Goal: Communication & Community: Connect with others

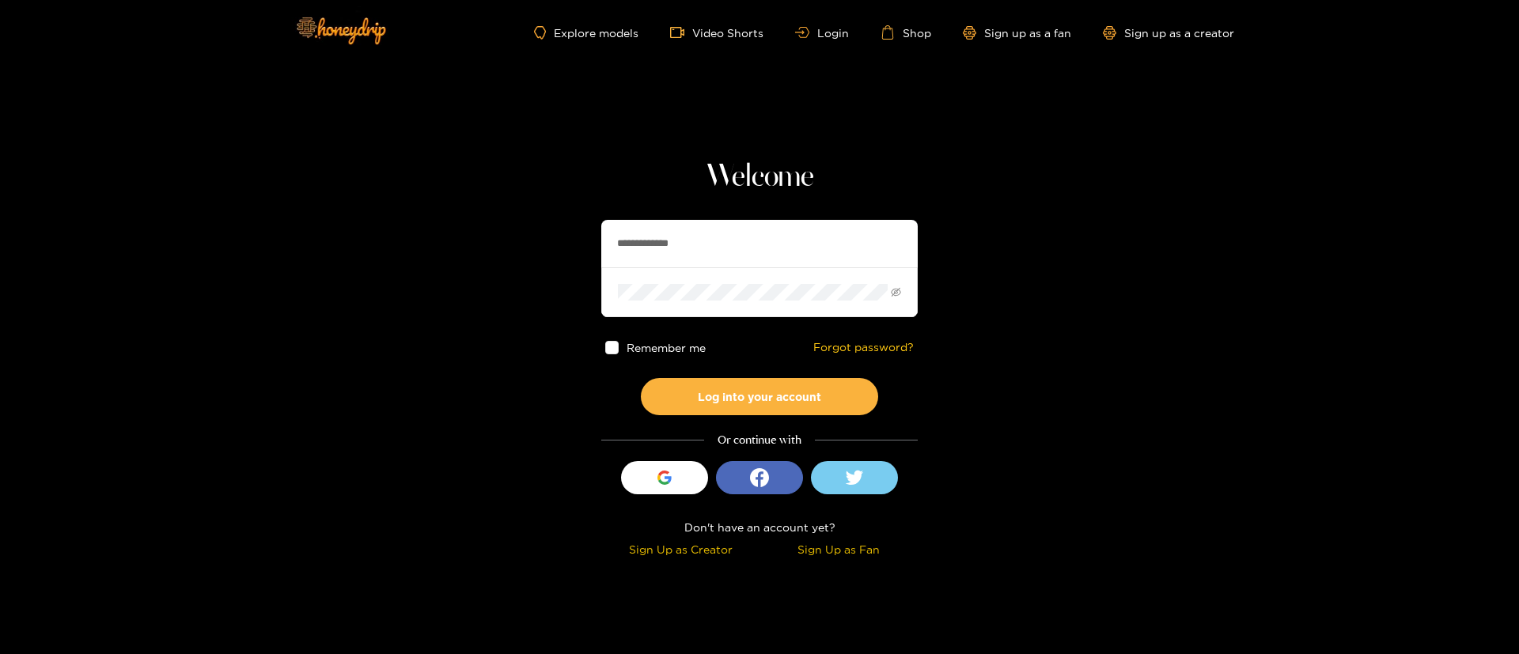
click at [681, 232] on input "**********" at bounding box center [759, 243] width 316 height 47
drag, startPoint x: 681, startPoint y: 232, endPoint x: 709, endPoint y: 233, distance: 27.7
click at [681, 232] on input "**********" at bounding box center [759, 243] width 316 height 47
paste input "text"
type input "**********"
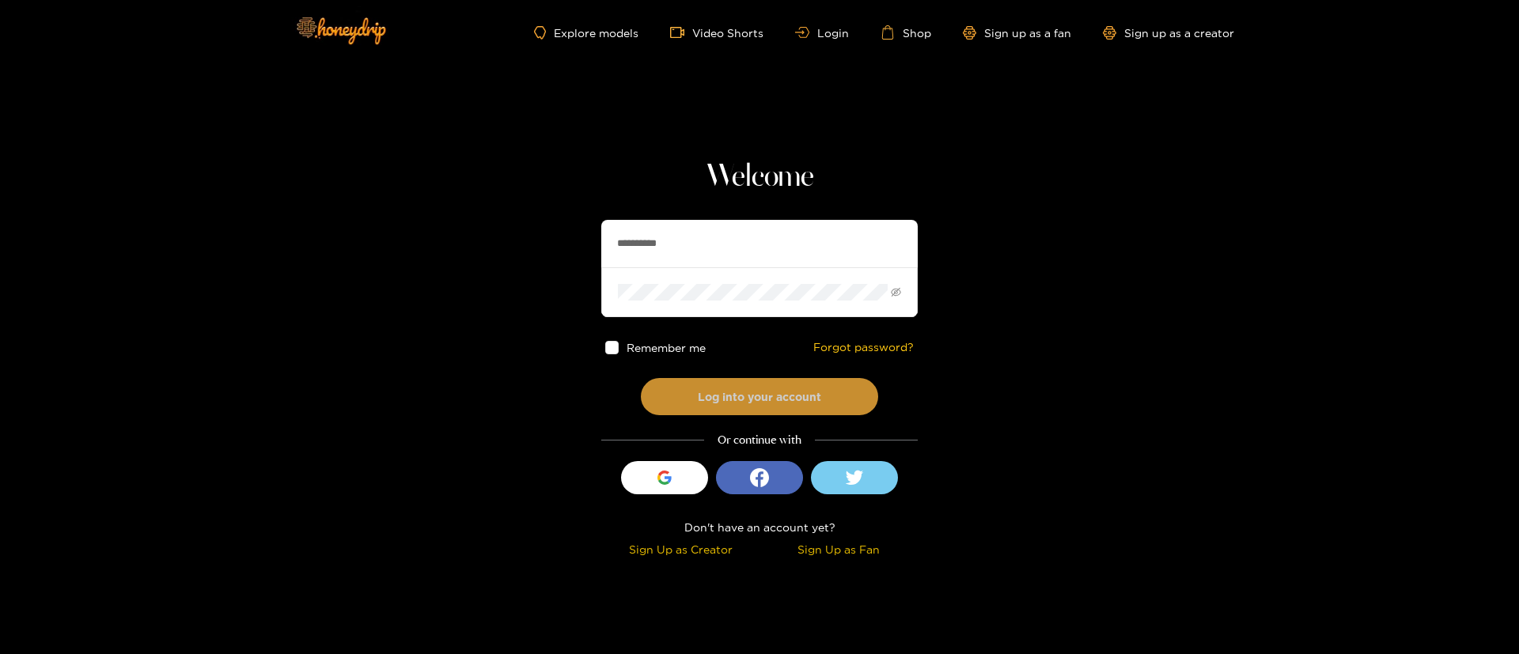
click at [780, 395] on button "Log into your account" at bounding box center [759, 396] width 237 height 37
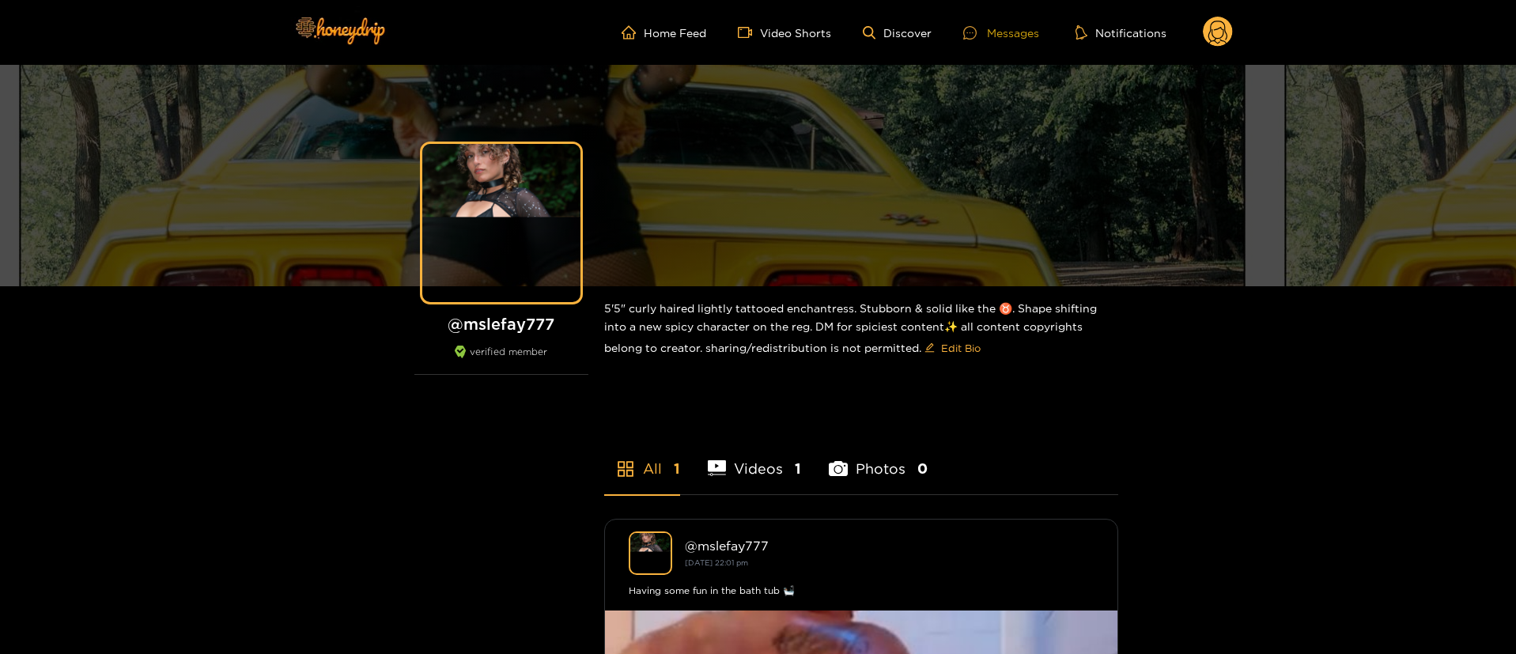
click at [995, 26] on div "Messages" at bounding box center [1001, 33] width 76 height 18
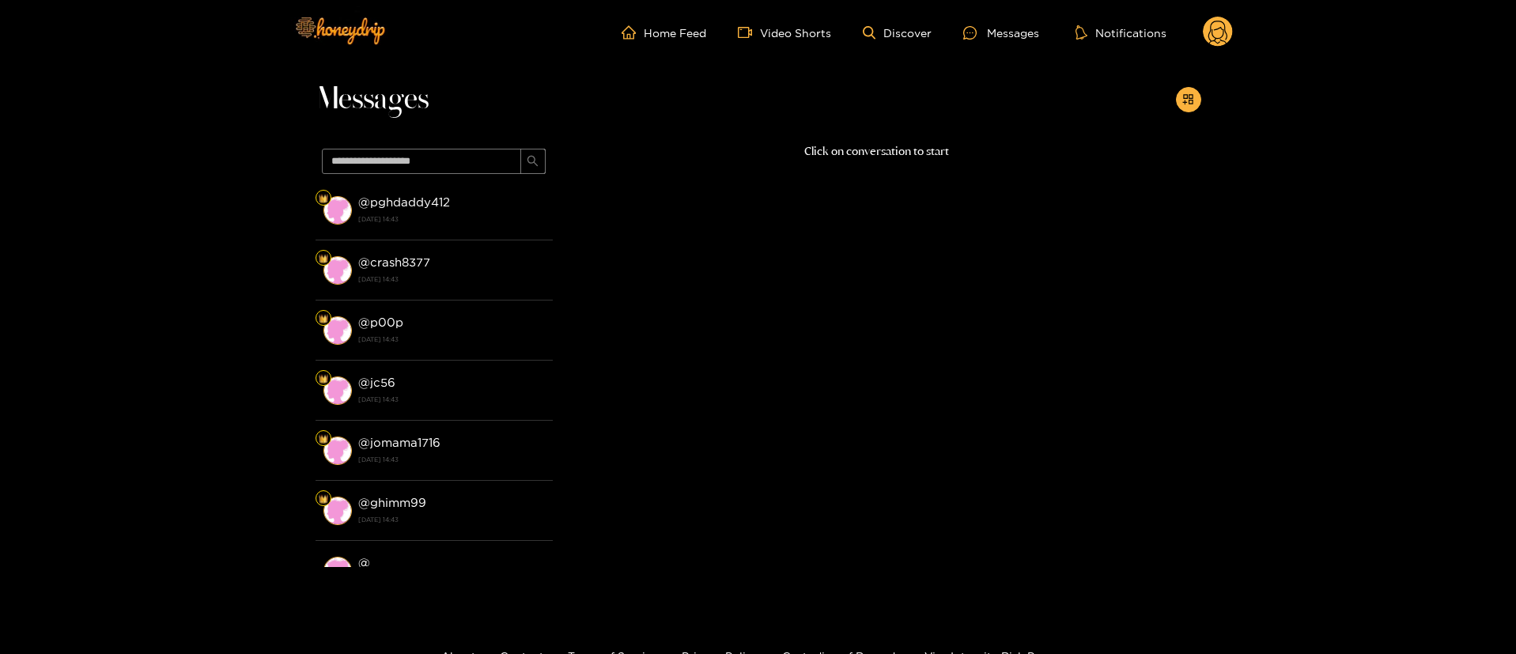
click at [1219, 36] on circle at bounding box center [1218, 32] width 30 height 30
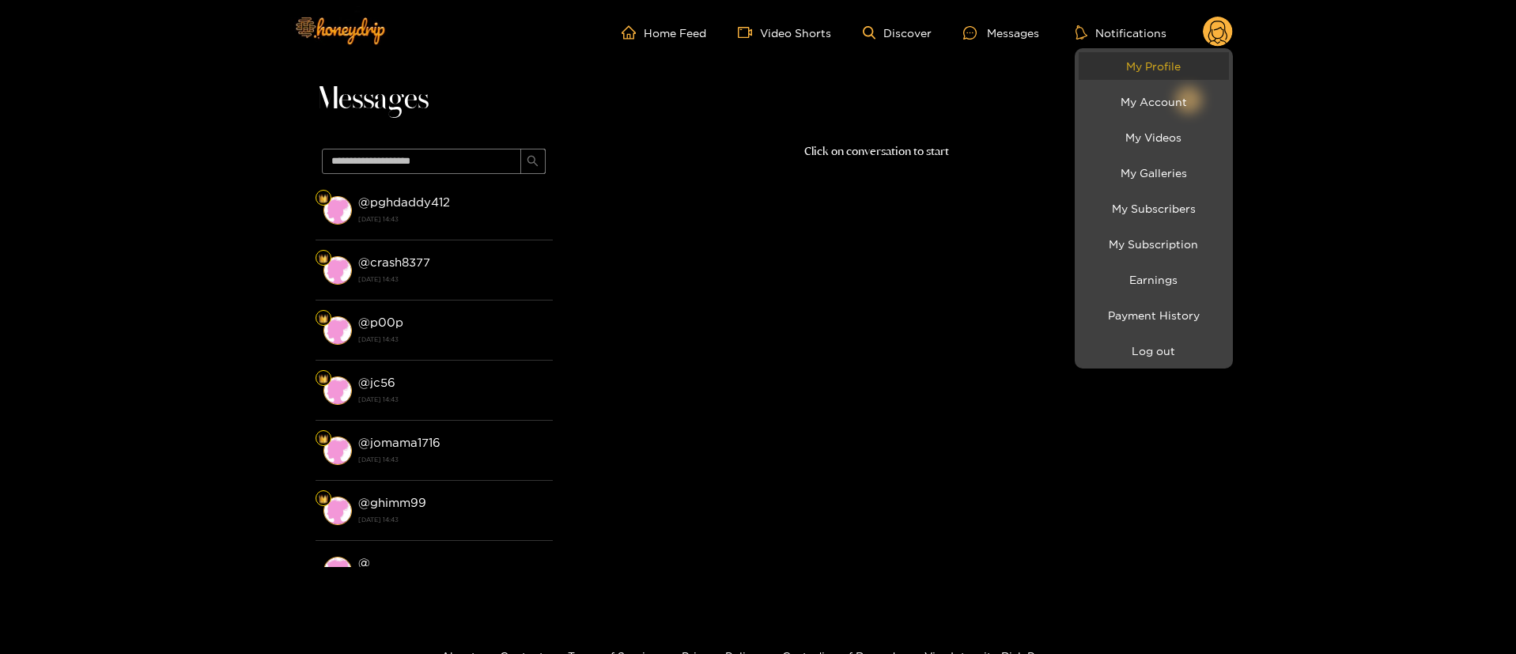
click at [1183, 56] on link "My Profile" at bounding box center [1154, 66] width 150 height 28
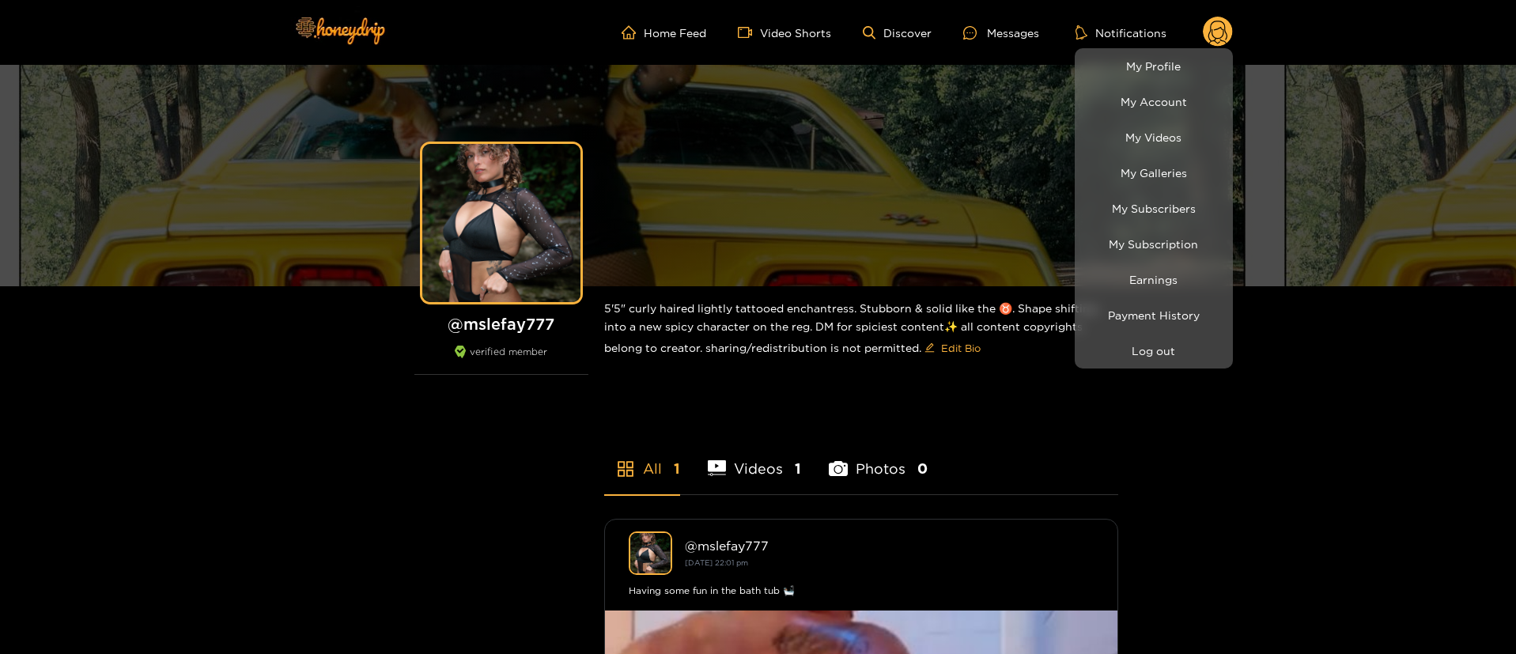
click at [1039, 37] on div at bounding box center [758, 327] width 1516 height 654
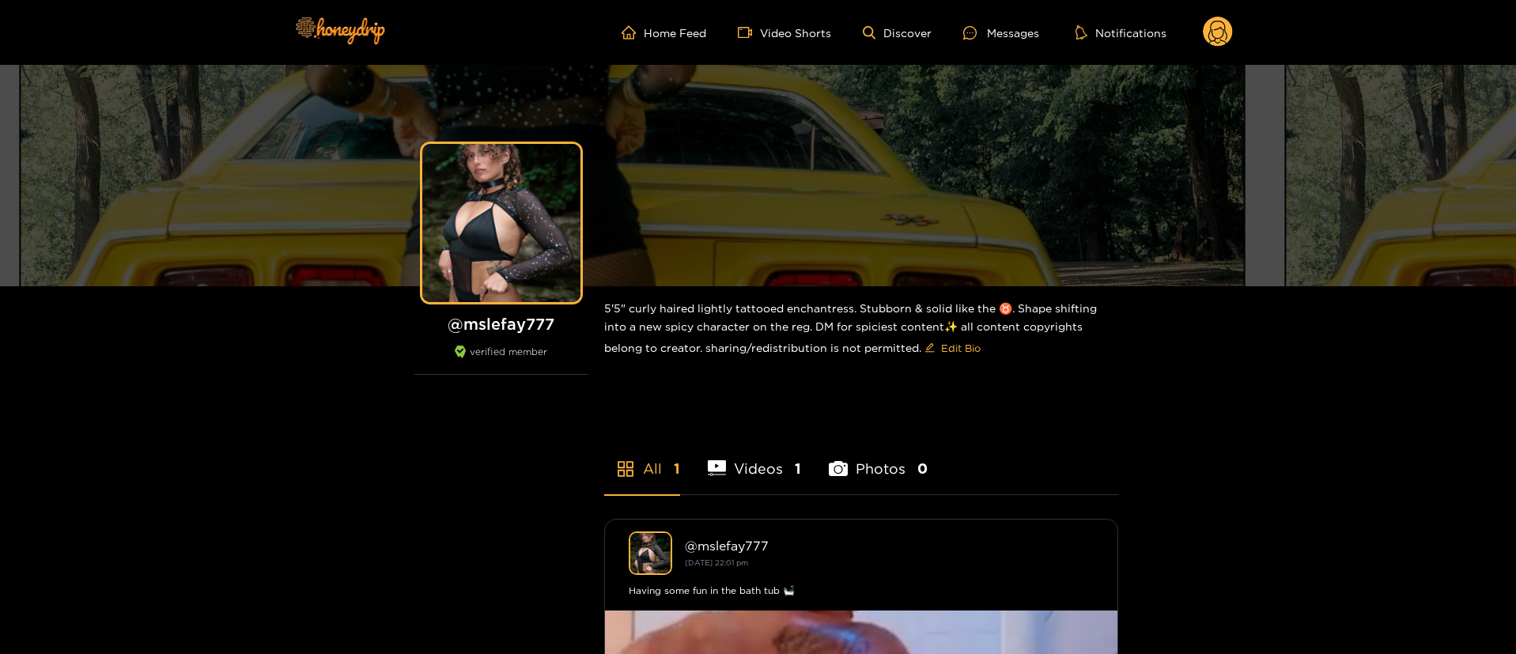
click at [1039, 37] on div "Messages" at bounding box center [1001, 33] width 76 height 18
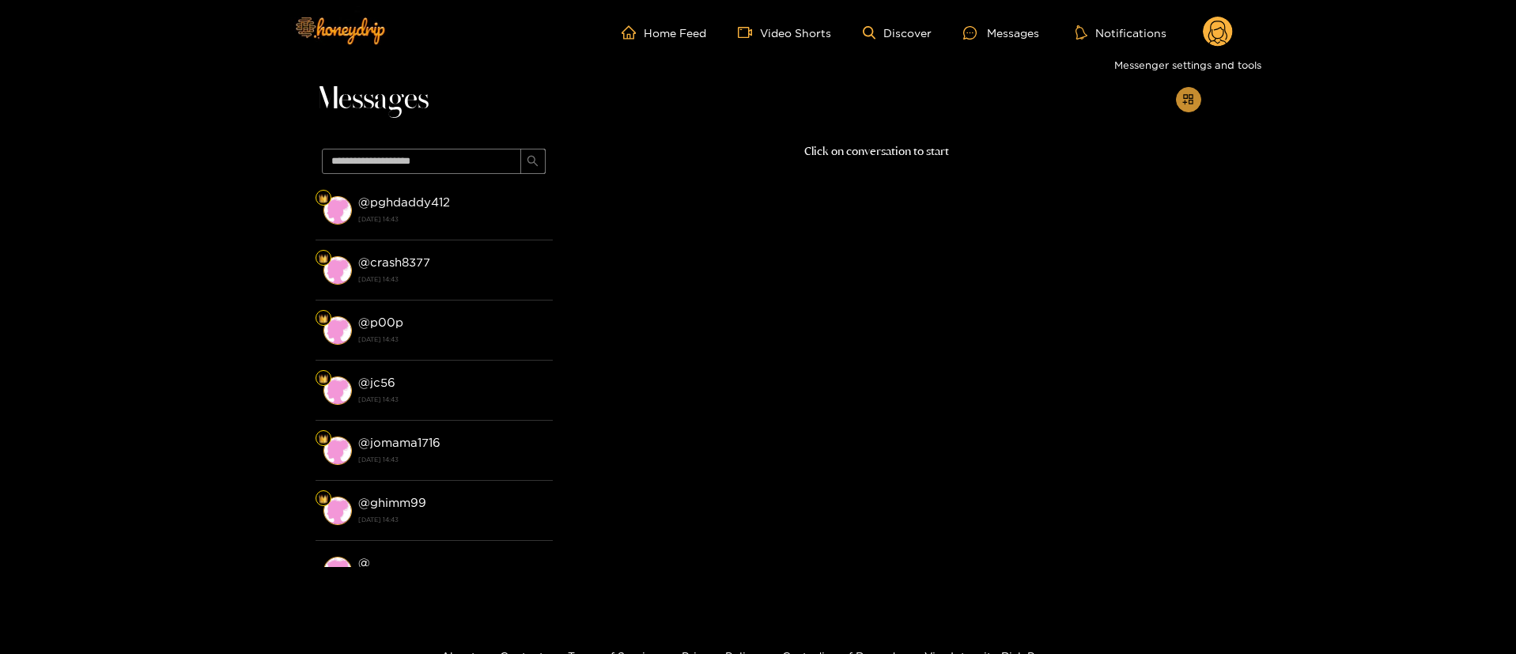
click at [1179, 92] on button "button" at bounding box center [1188, 99] width 25 height 25
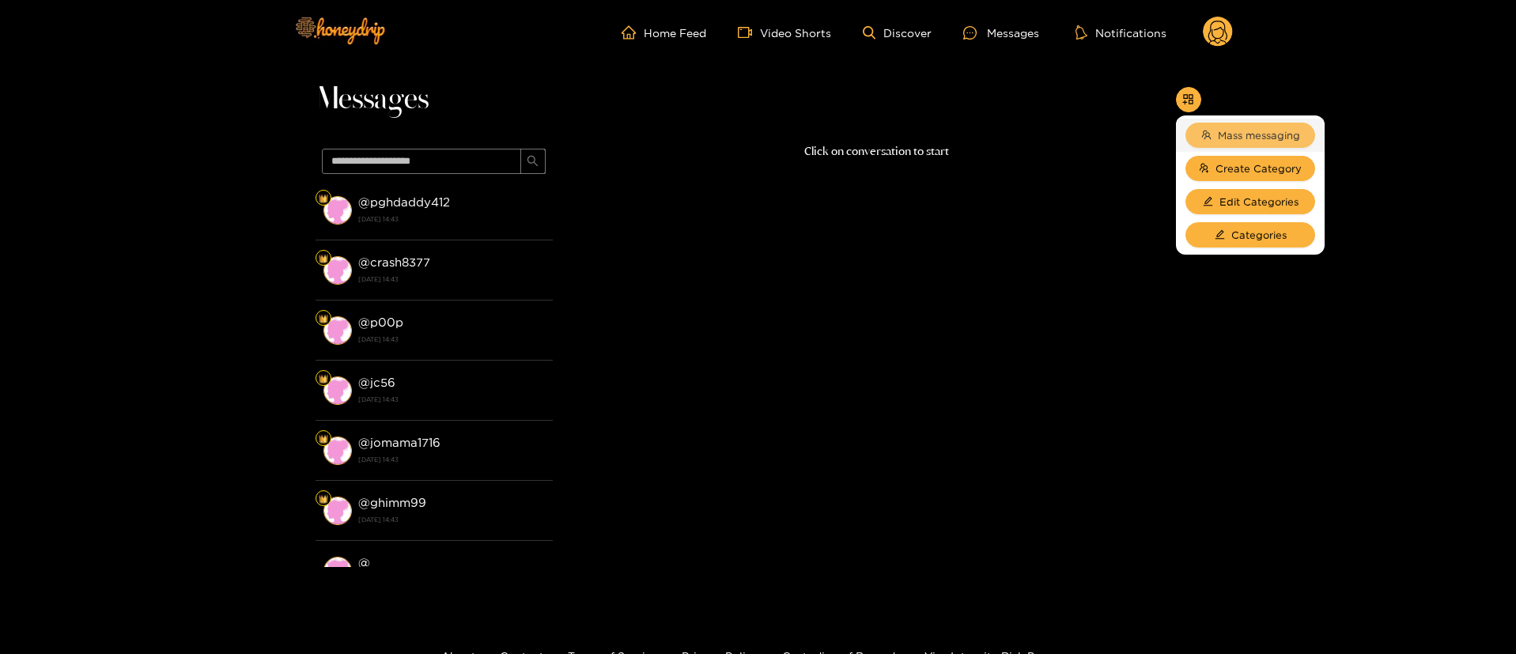
click at [1218, 130] on span "Mass messaging" at bounding box center [1259, 135] width 82 height 16
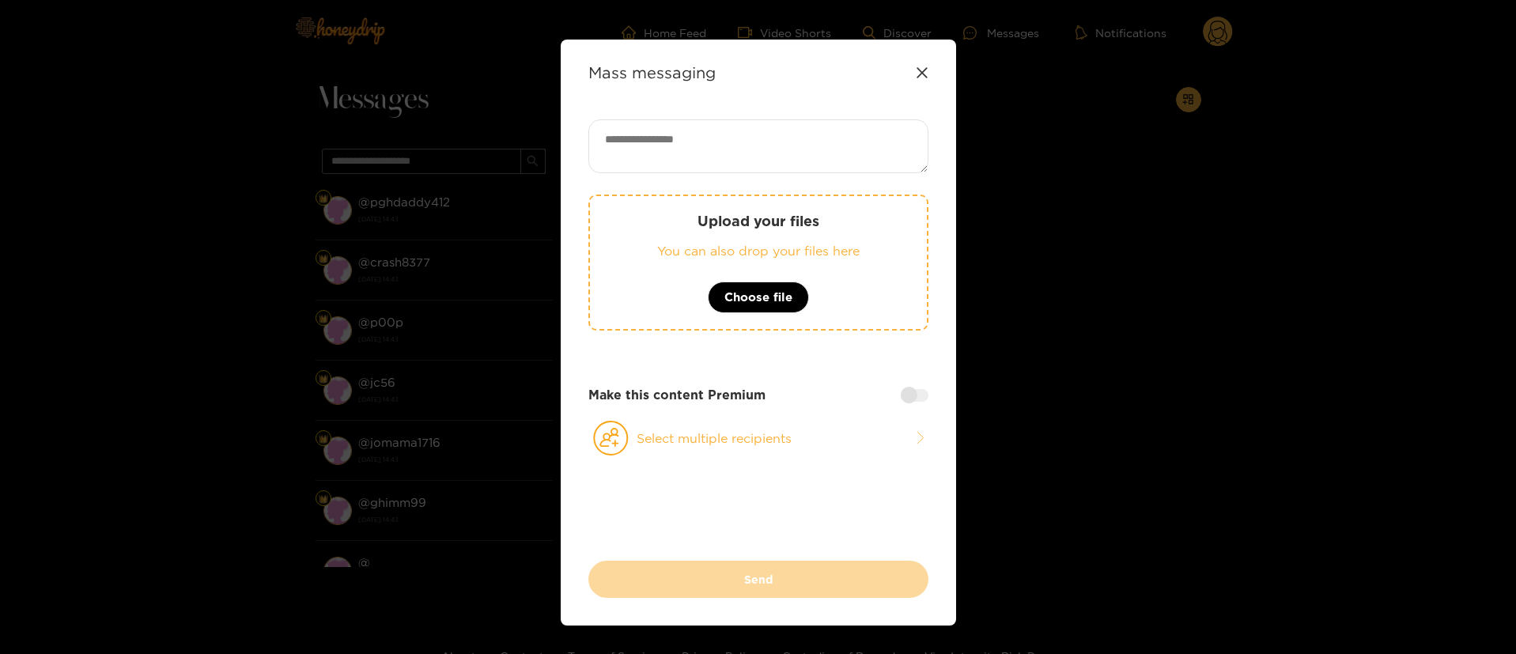
drag, startPoint x: 710, startPoint y: 99, endPoint x: 717, endPoint y: 110, distance: 13.2
click at [715, 106] on div "Mass messaging Upload your files You can also drop your files here Choose file …" at bounding box center [759, 333] width 396 height 586
click at [745, 157] on textarea at bounding box center [759, 146] width 340 height 54
paste textarea "**********"
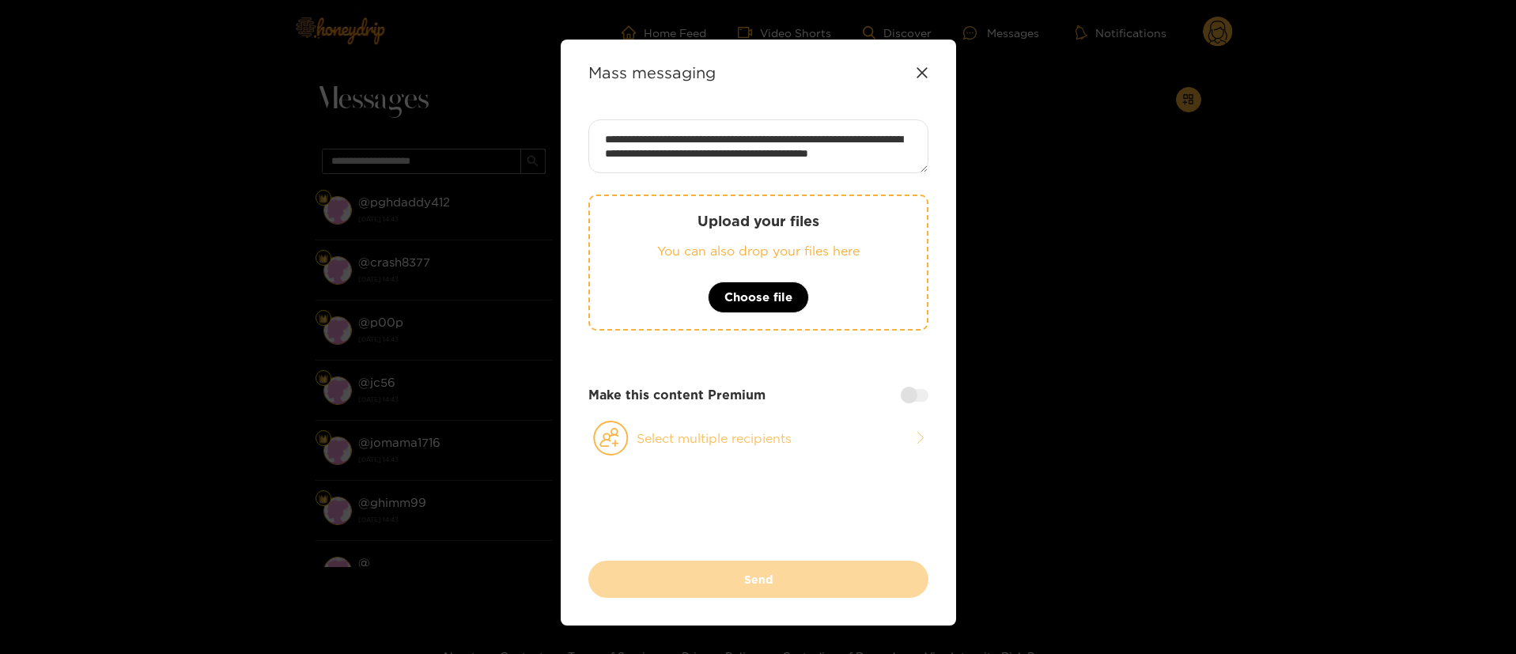
type textarea "**********"
click at [744, 422] on button "Select multiple recipients" at bounding box center [759, 438] width 340 height 36
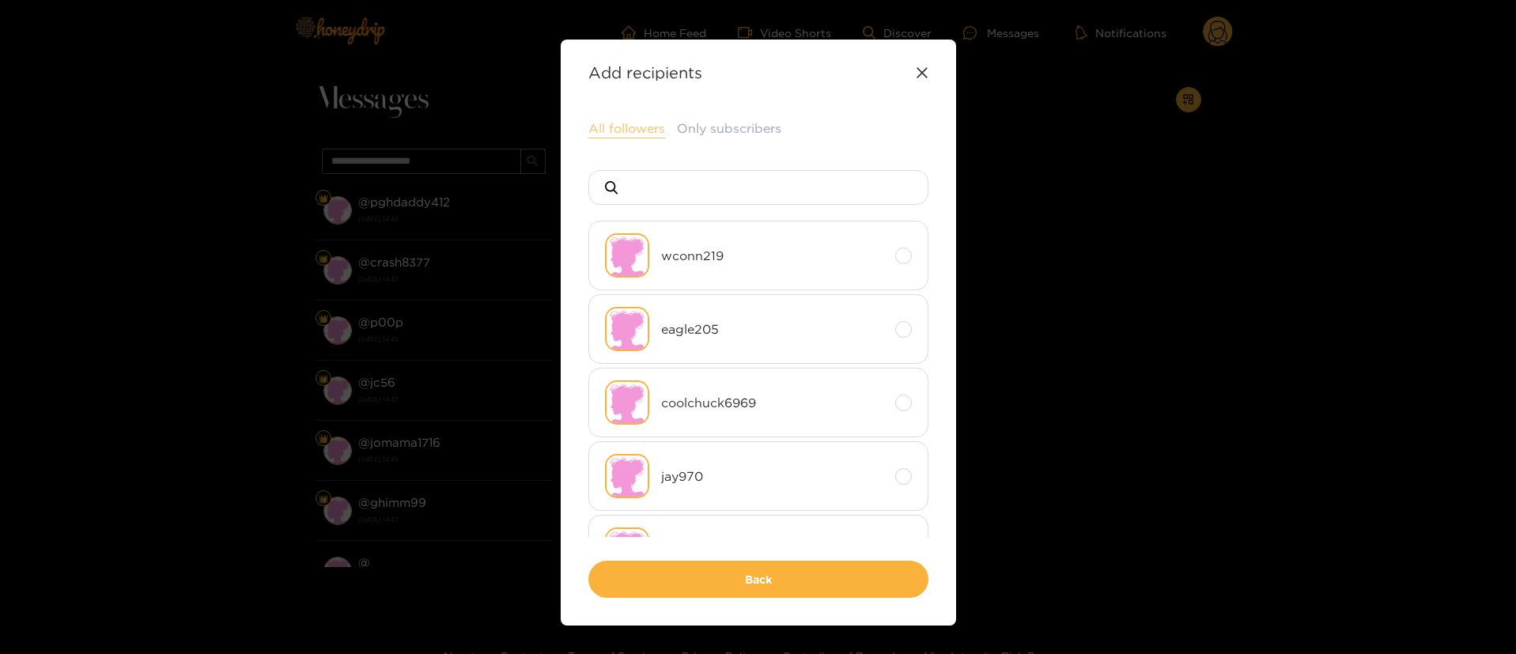
click at [621, 123] on button "All followers" at bounding box center [627, 128] width 77 height 19
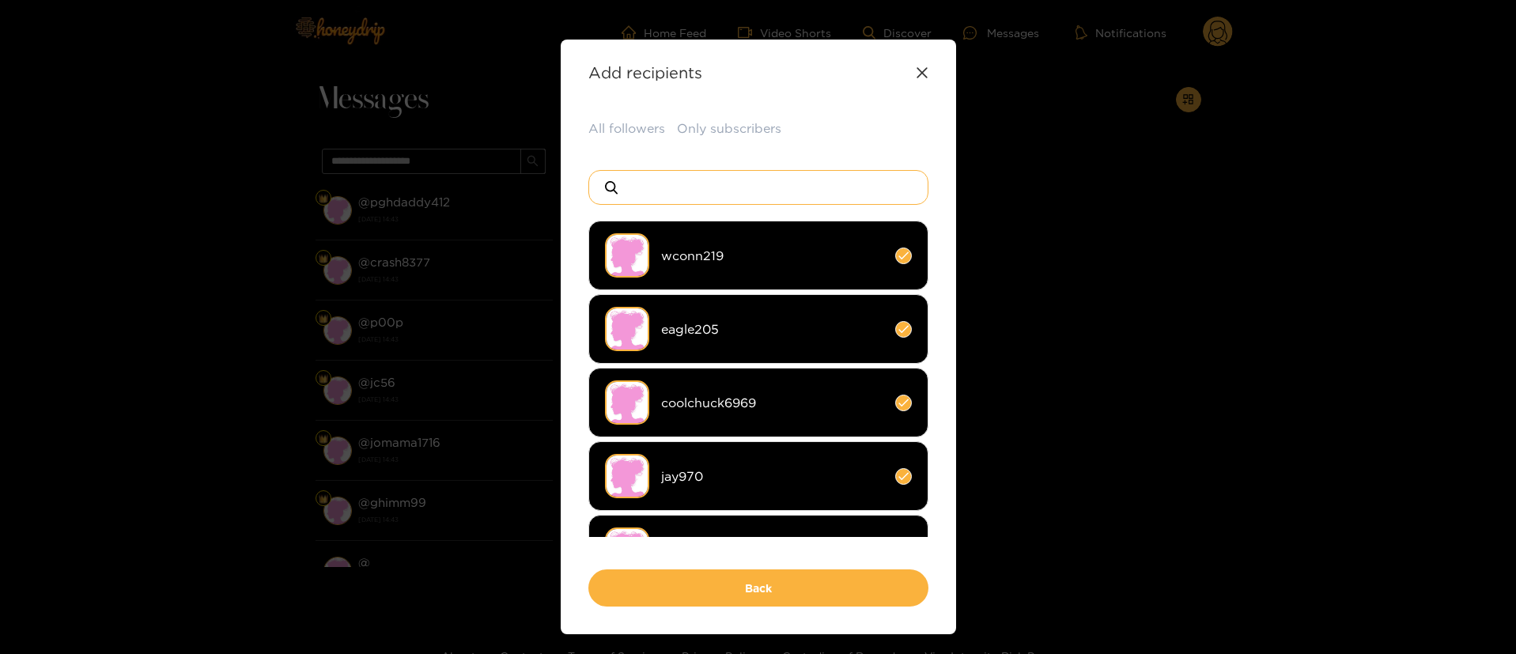
click at [706, 184] on input at bounding box center [765, 187] width 278 height 33
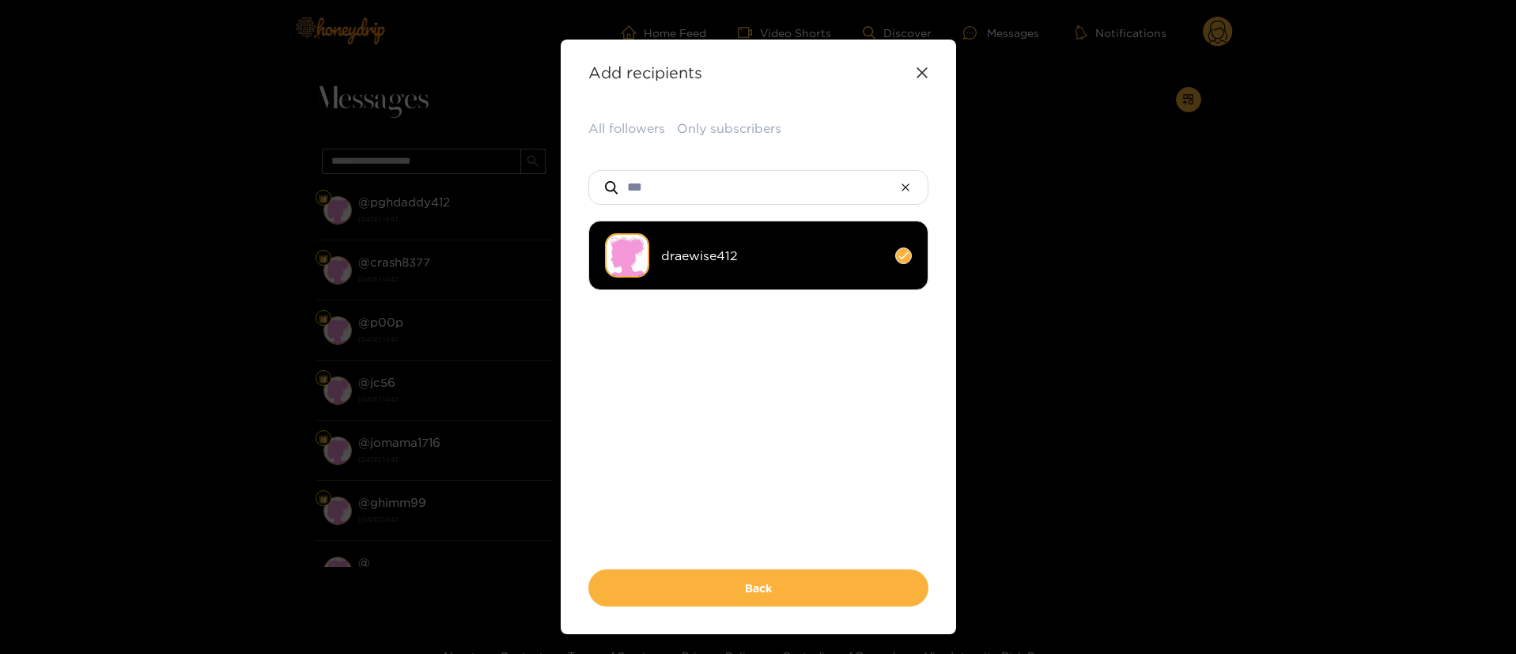
click at [687, 255] on span "draewise412" at bounding box center [772, 256] width 222 height 18
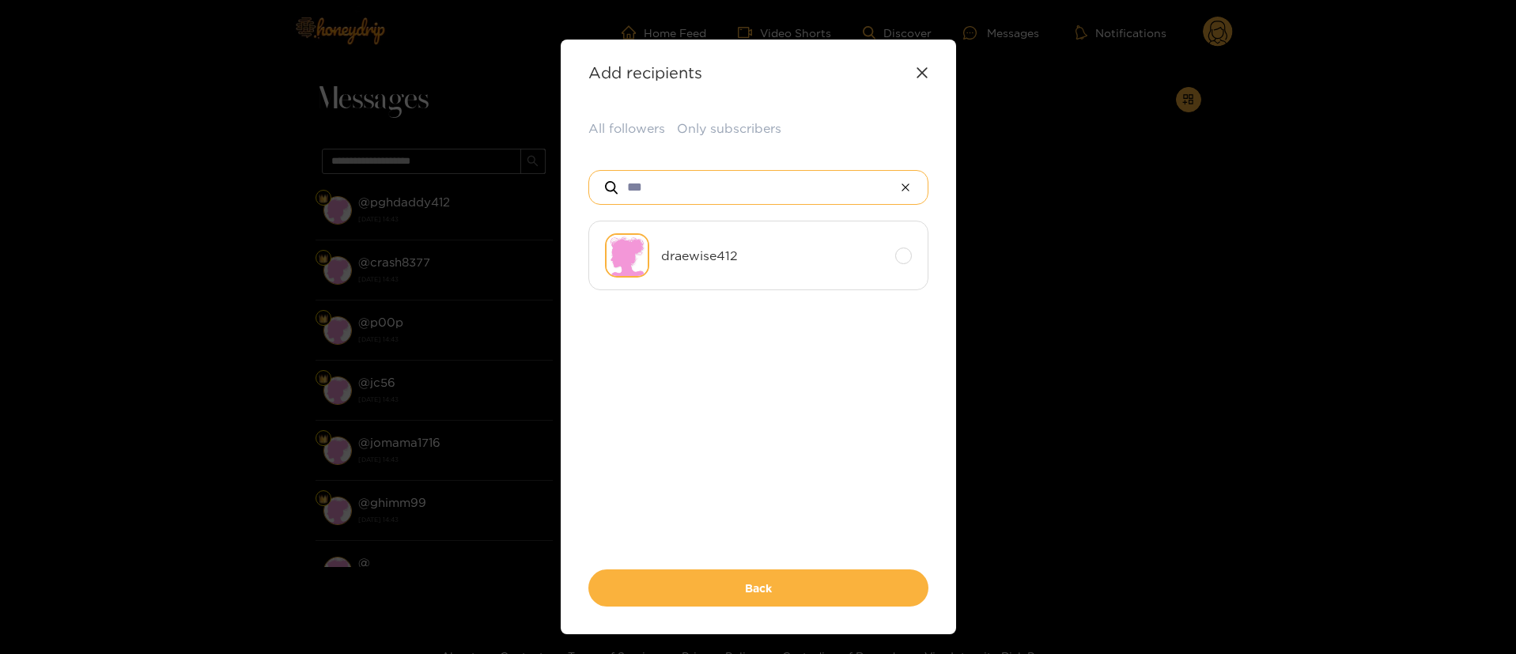
click at [691, 195] on input "***" at bounding box center [759, 187] width 266 height 33
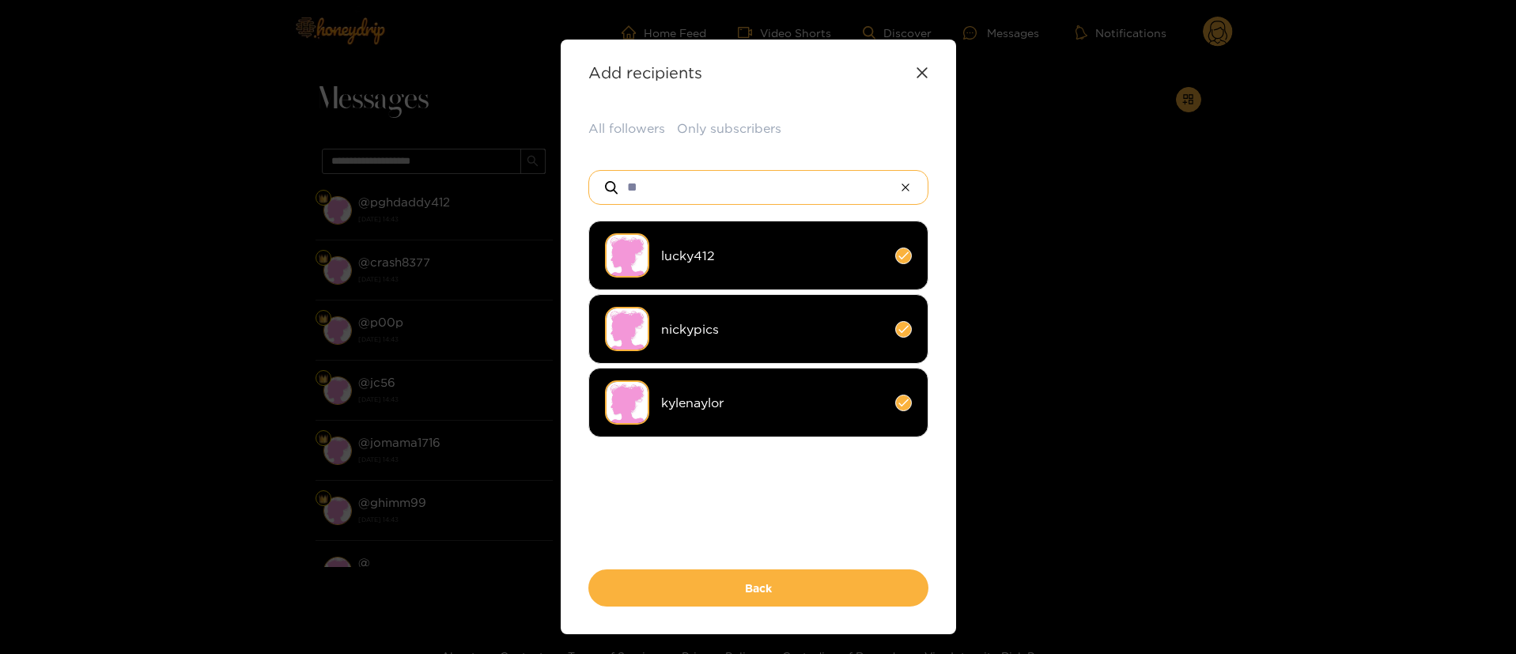
type input "**"
click at [749, 420] on li "kylenaylor" at bounding box center [759, 403] width 340 height 70
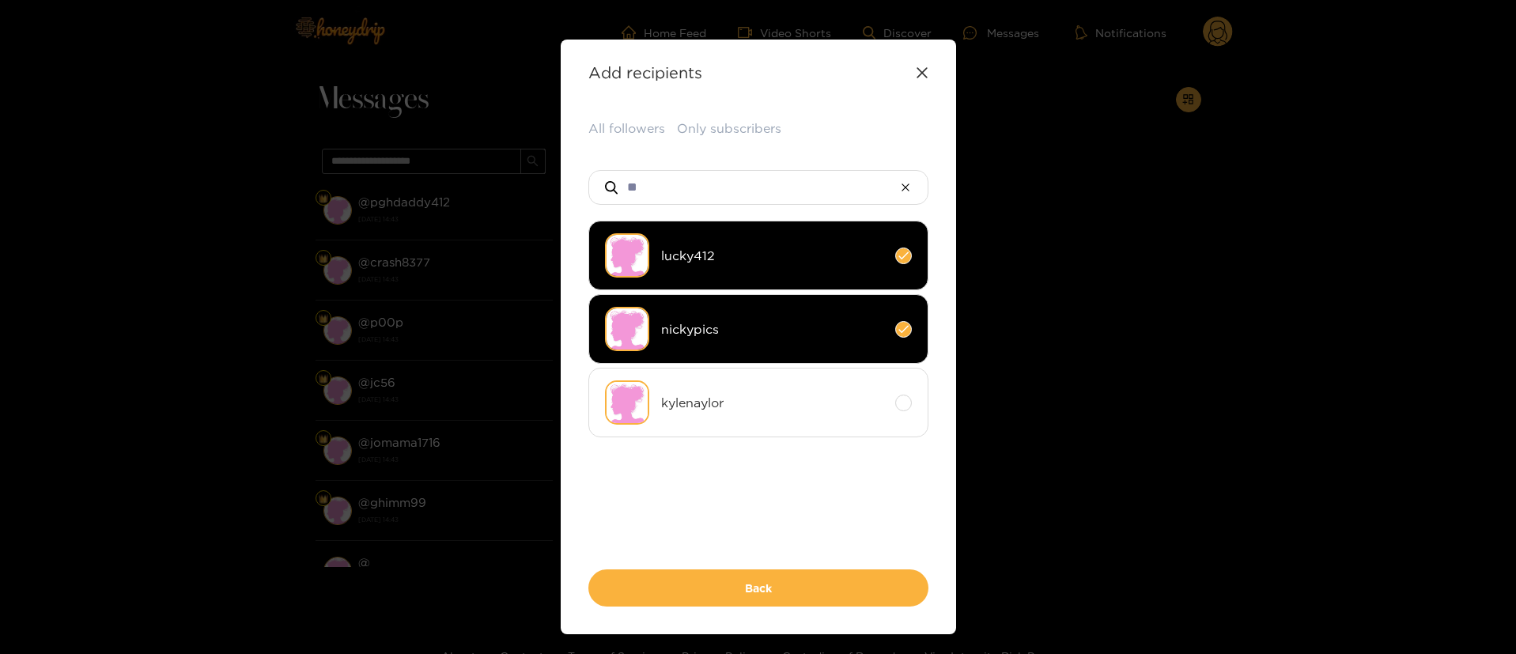
click at [788, 484] on ul "lucky412 [PERSON_NAME]" at bounding box center [759, 379] width 340 height 316
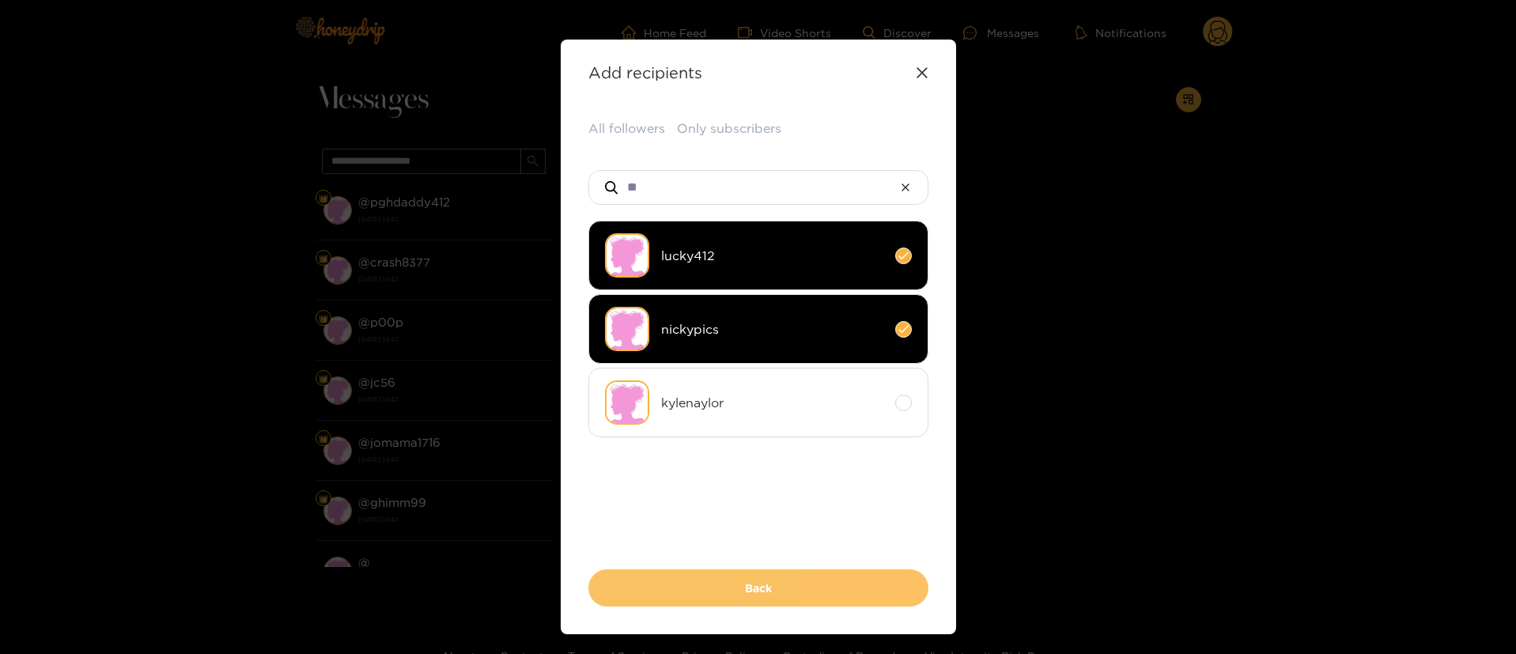
click at [807, 579] on button "Back" at bounding box center [759, 588] width 340 height 37
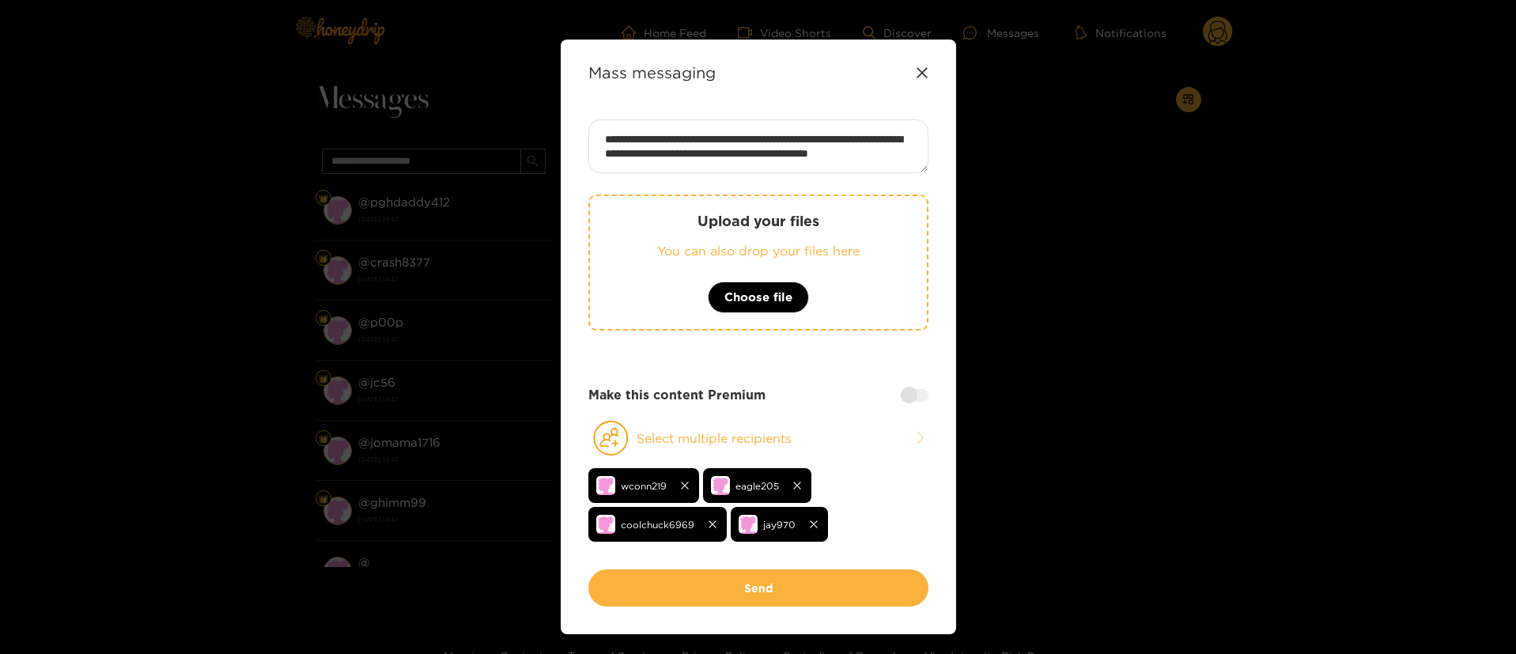
click at [803, 373] on div "**********" at bounding box center [759, 344] width 340 height 450
drag, startPoint x: 751, startPoint y: 574, endPoint x: 746, endPoint y: 651, distance: 76.9
click at [749, 621] on div "**********" at bounding box center [759, 337] width 396 height 595
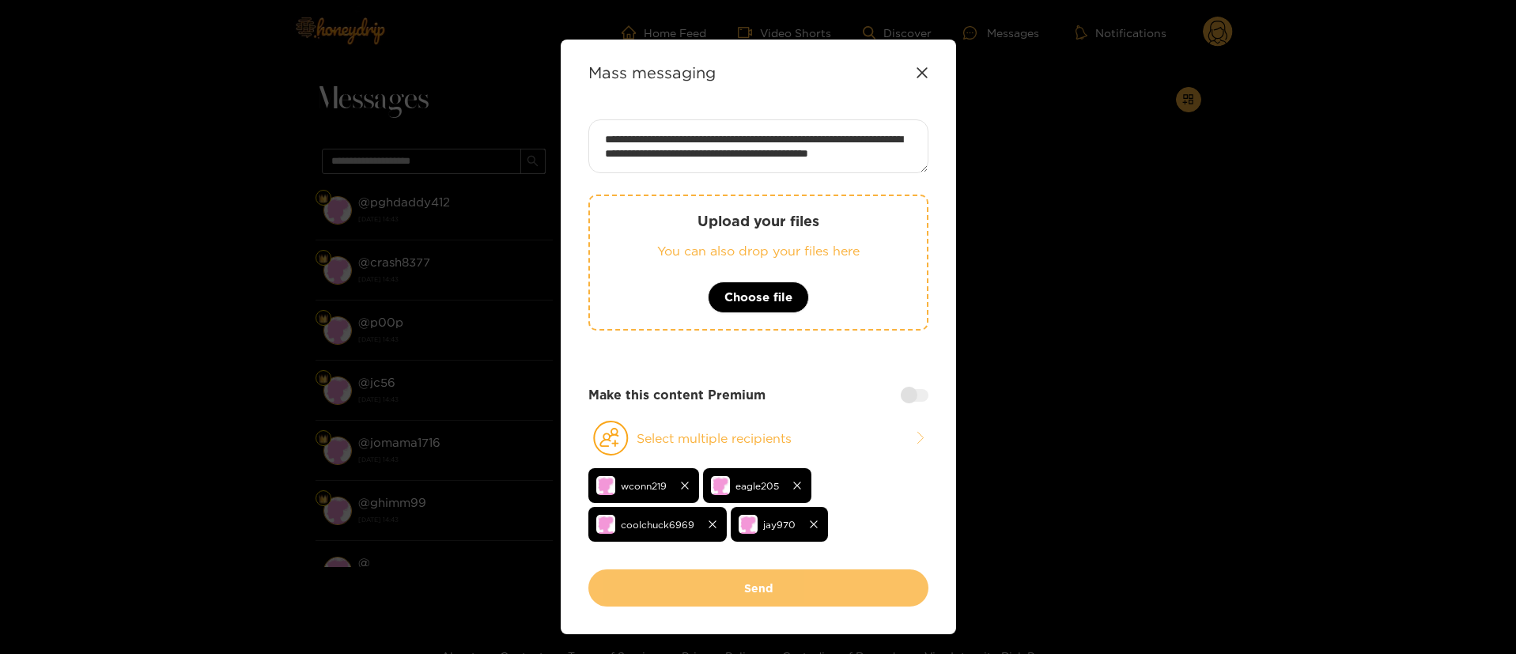
click at [739, 585] on button "Send" at bounding box center [759, 588] width 340 height 37
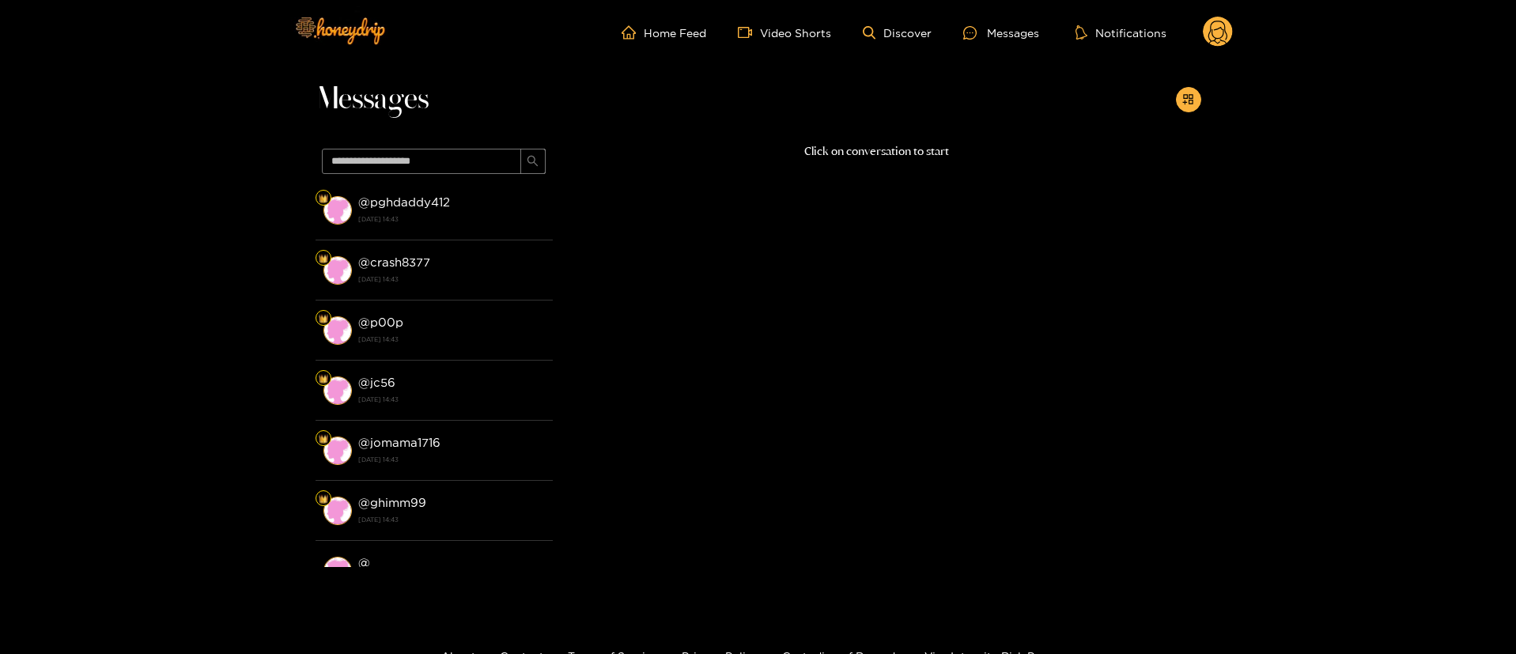
click at [1225, 32] on icon at bounding box center [1218, 35] width 19 height 28
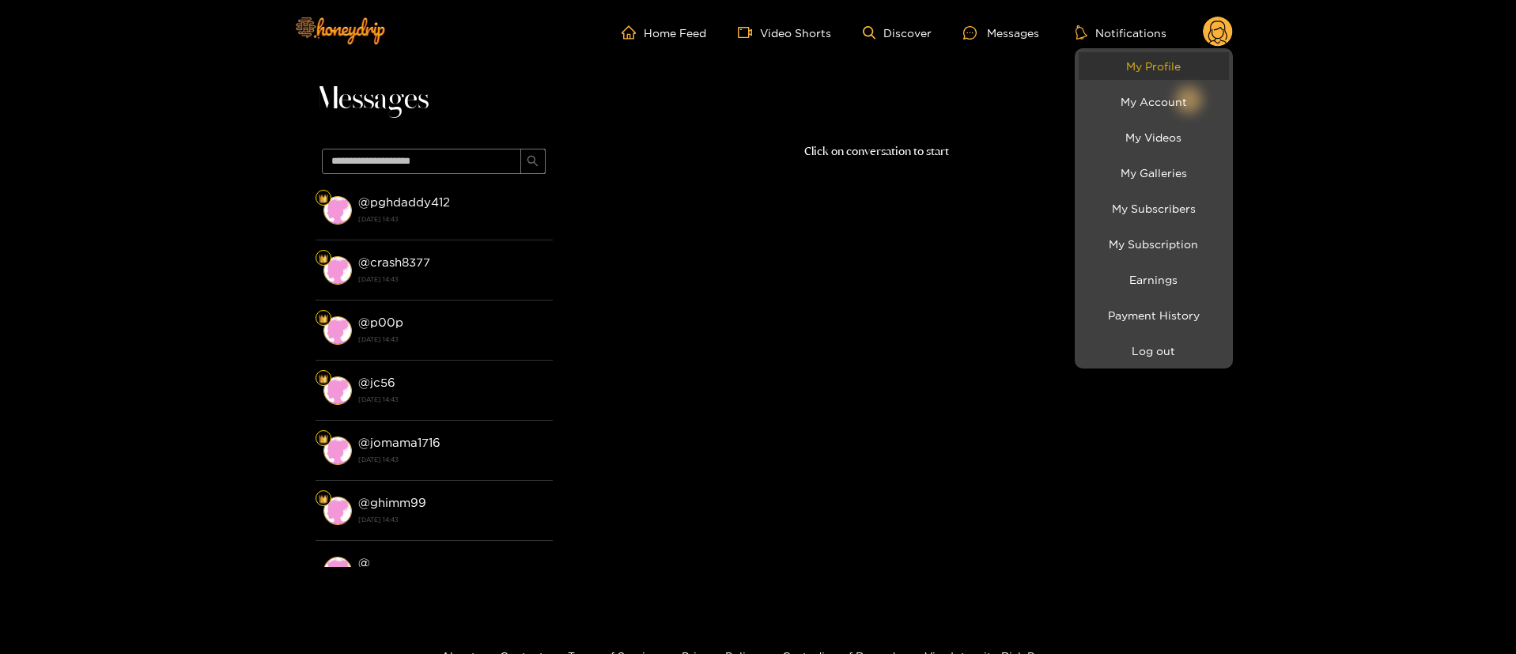
click at [1164, 57] on link "My Profile" at bounding box center [1154, 66] width 150 height 28
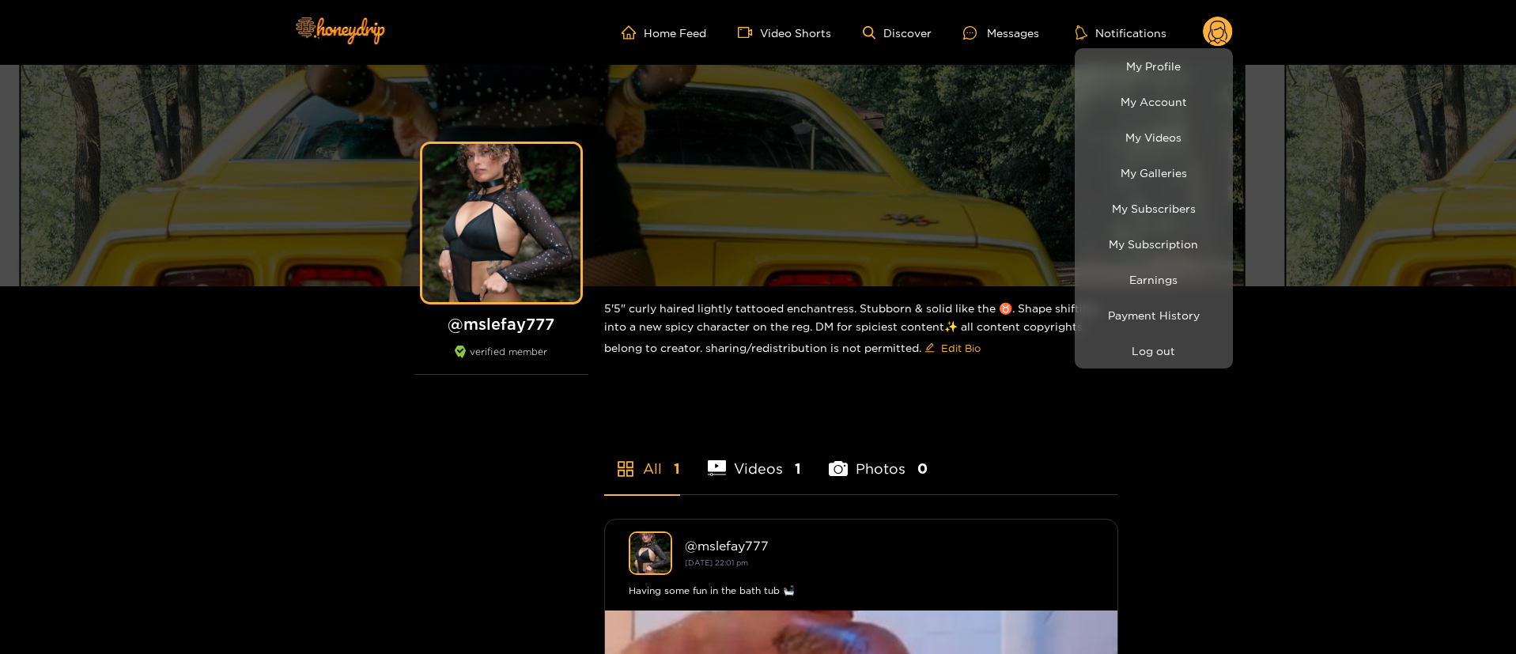
click at [1008, 27] on div at bounding box center [758, 327] width 1516 height 654
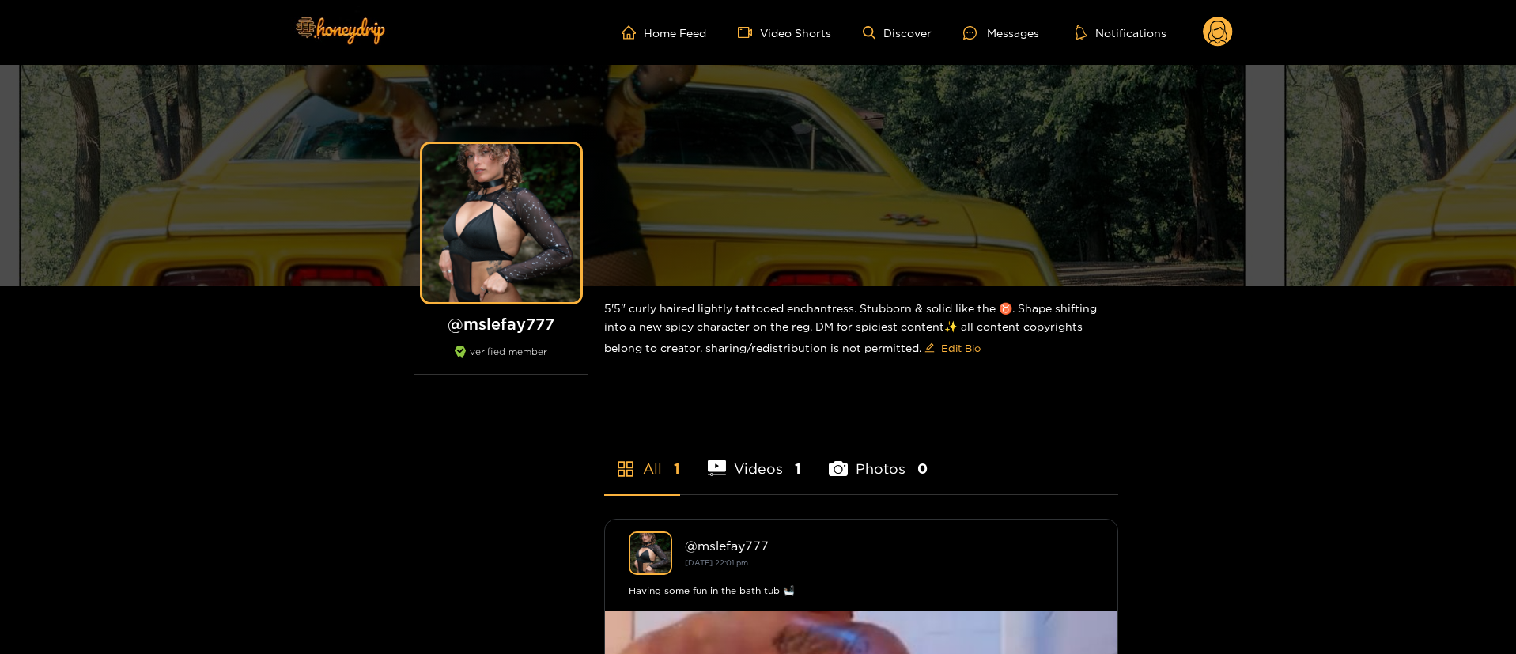
click at [1008, 27] on div "Messages" at bounding box center [1001, 33] width 76 height 18
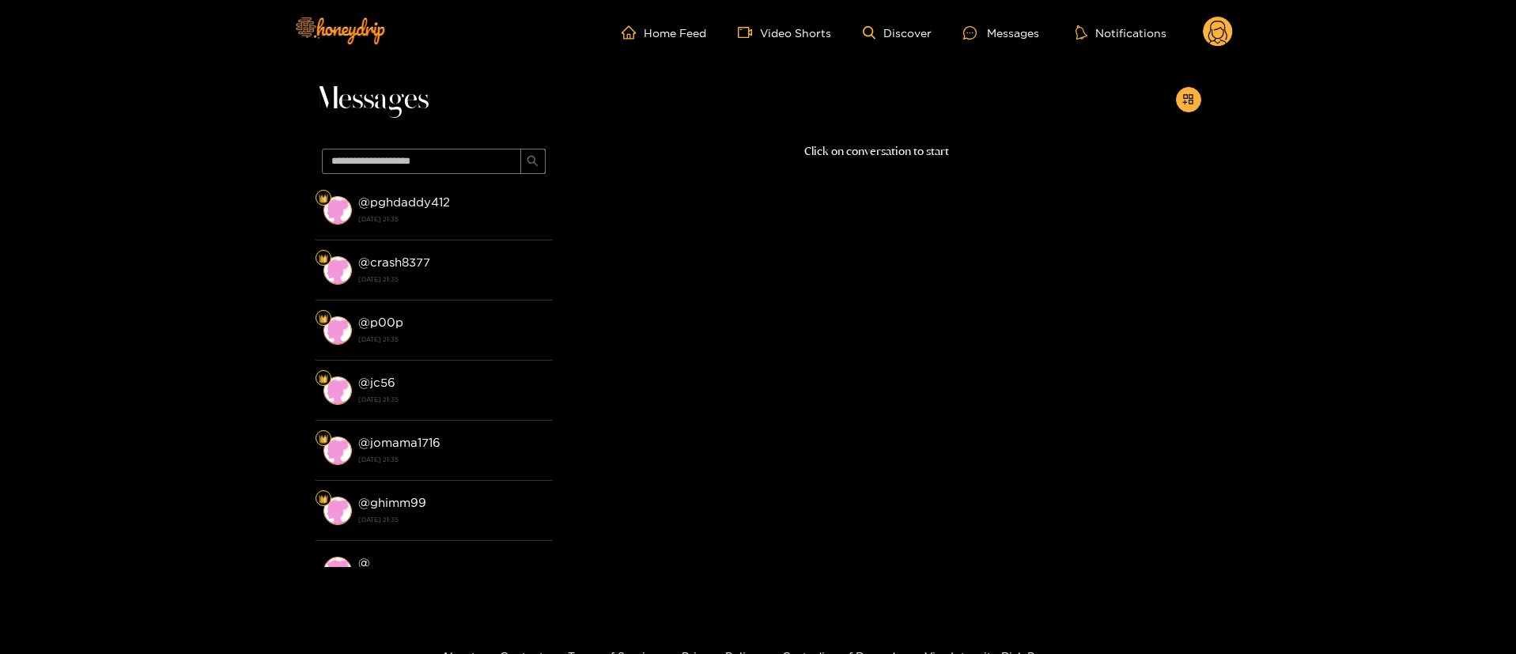
click at [724, 479] on div "Click on conversation to start" at bounding box center [877, 350] width 649 height 417
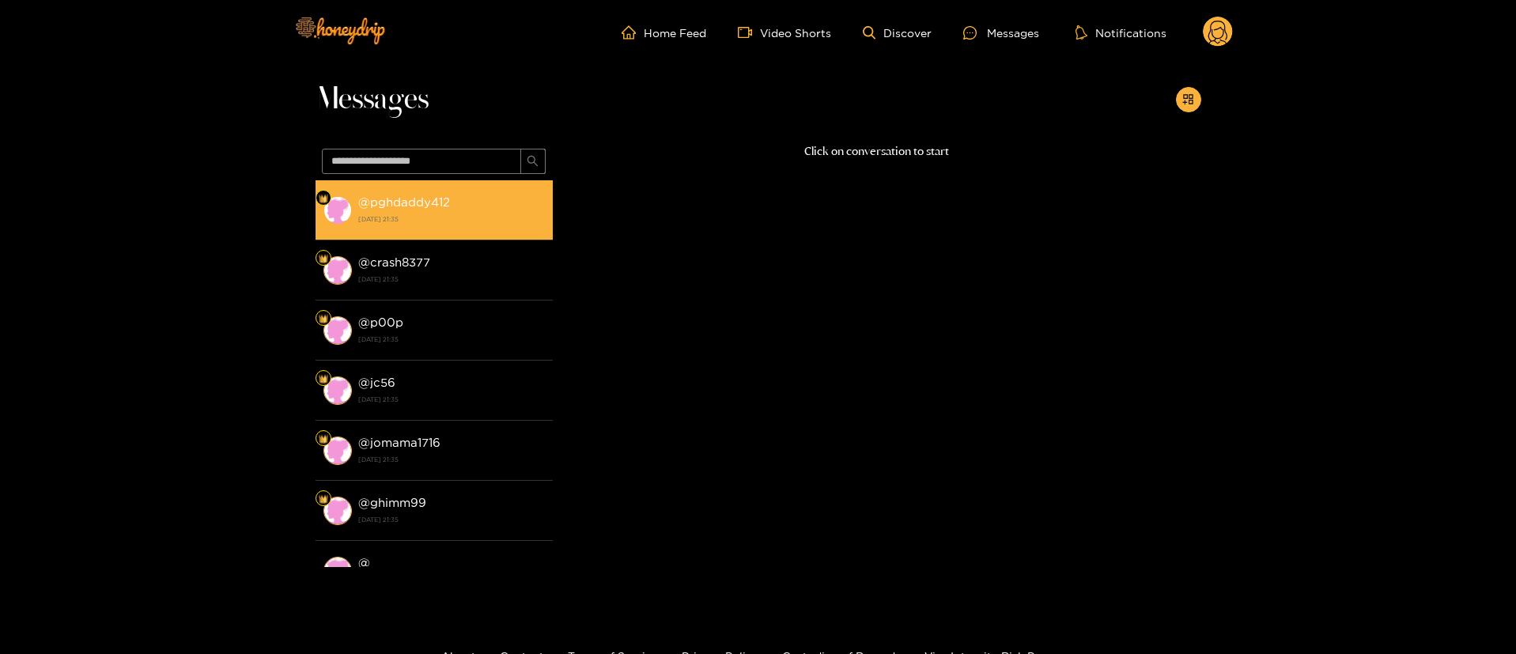
click at [410, 195] on strong "@ pghdaddy412" at bounding box center [404, 201] width 92 height 13
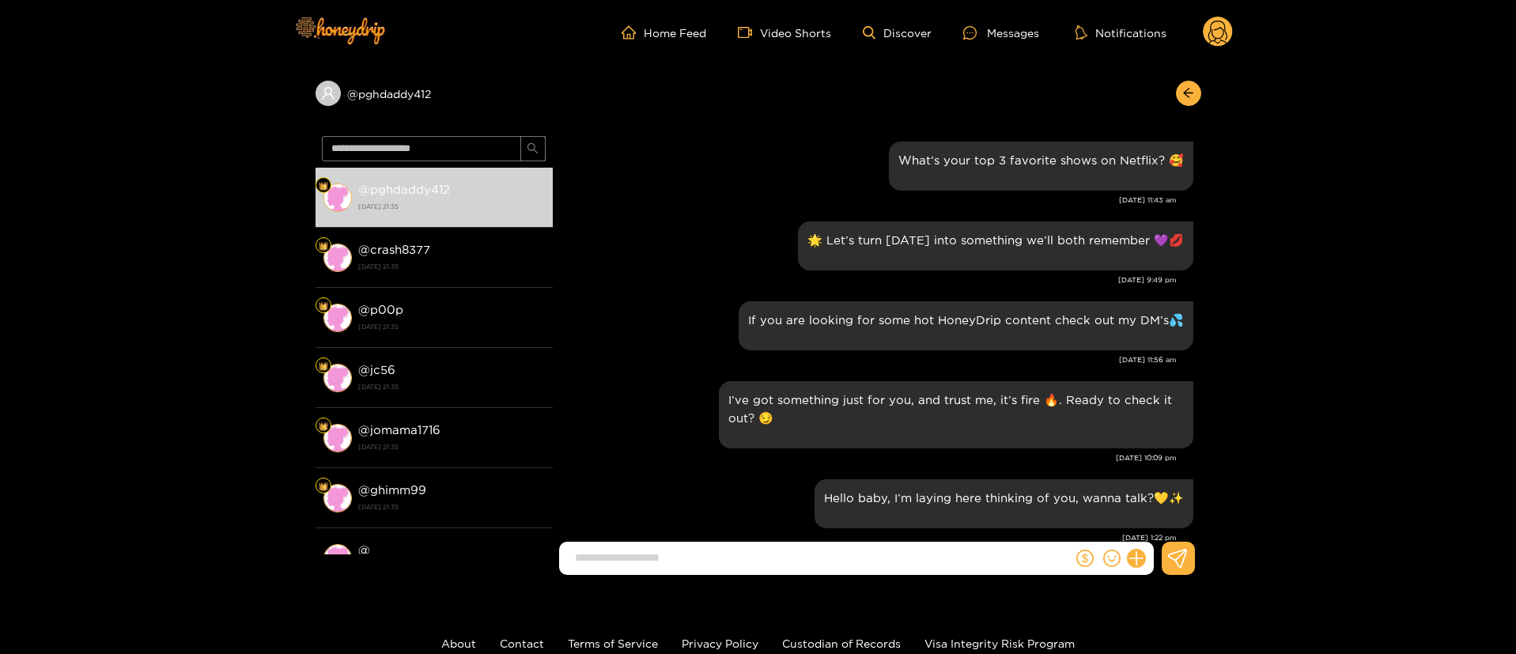
scroll to position [1685, 0]
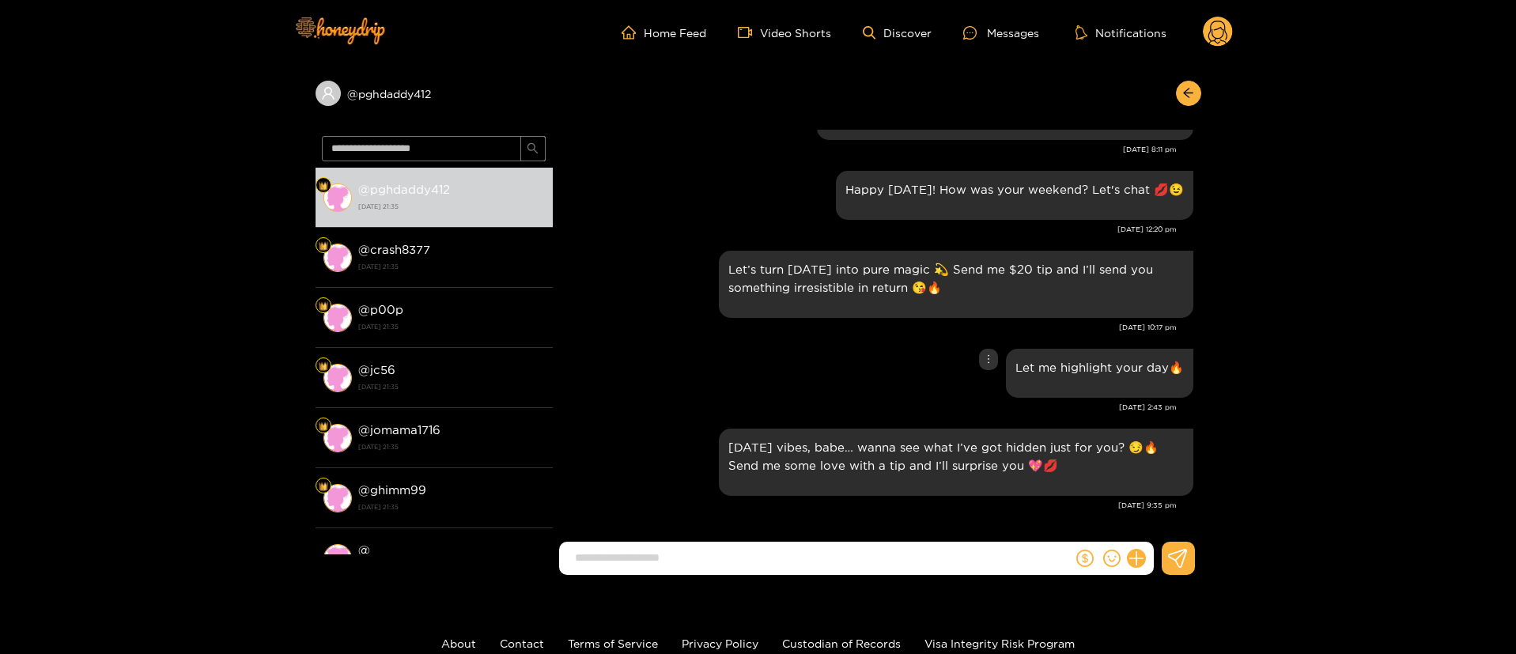
drag, startPoint x: 653, startPoint y: 387, endPoint x: 660, endPoint y: 377, distance: 11.9
click at [653, 387] on div "Let me highlight your day🔥" at bounding box center [877, 373] width 633 height 57
click at [1212, 12] on div "Home Feed Video Shorts Discover Messages Notifications 0" at bounding box center [758, 32] width 949 height 65
click at [1210, 38] on circle at bounding box center [1218, 32] width 30 height 30
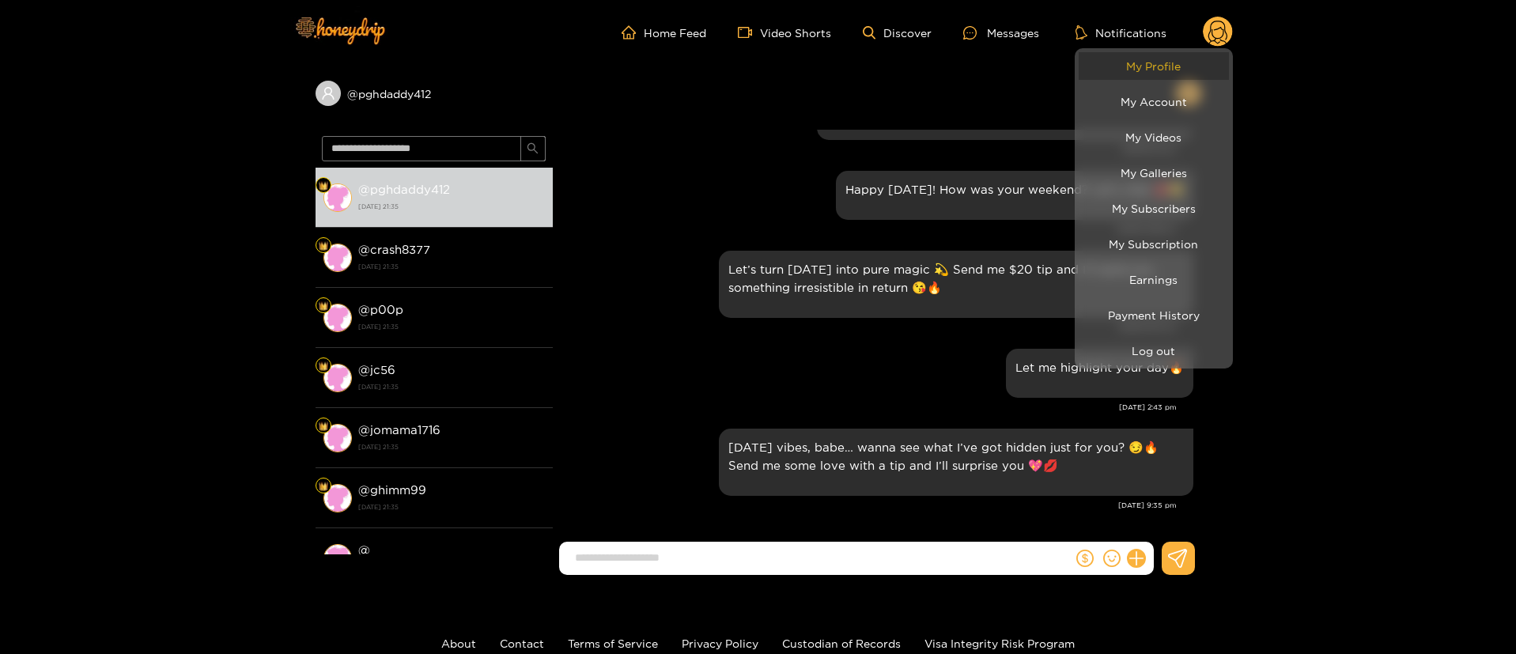
click at [1137, 64] on link "My Profile" at bounding box center [1154, 66] width 150 height 28
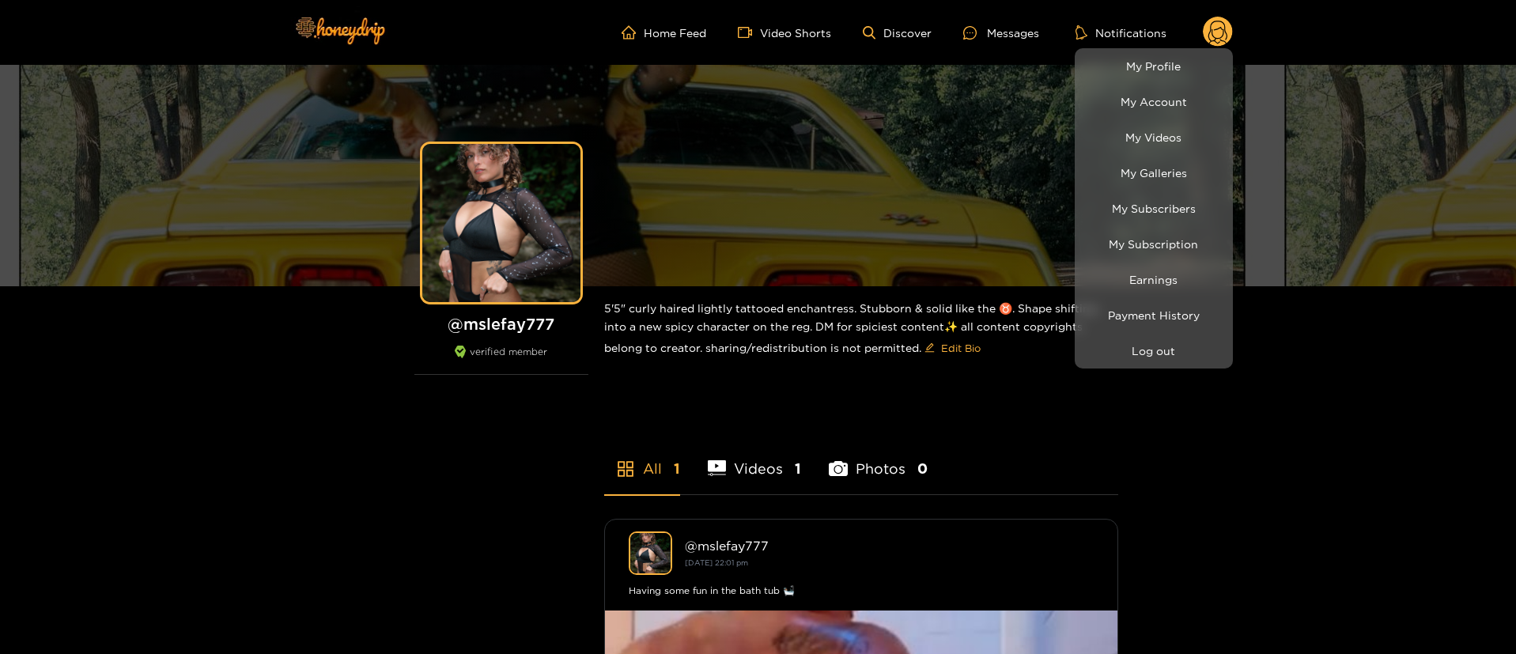
click at [1015, 40] on div at bounding box center [758, 327] width 1516 height 654
click at [1015, 40] on div "Messages" at bounding box center [1001, 33] width 76 height 18
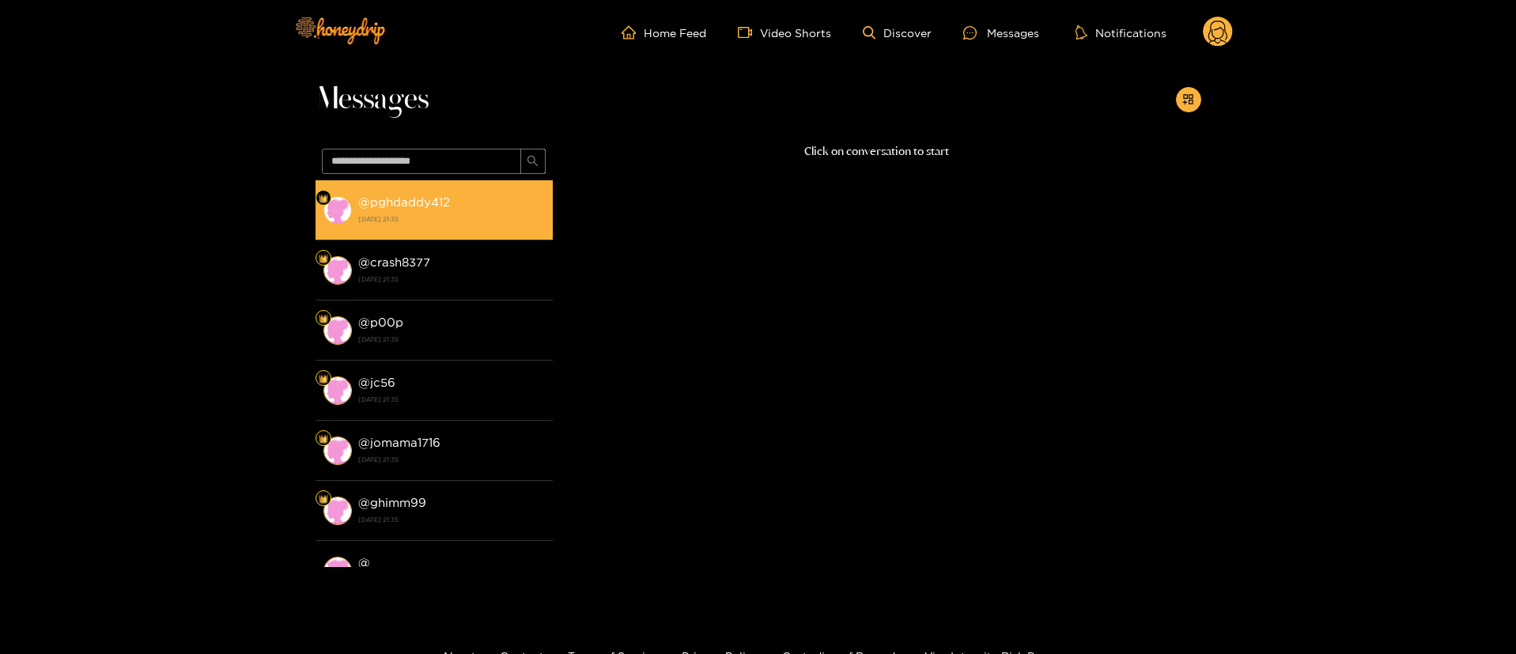
click at [448, 214] on strong "[DATE] 21:35" at bounding box center [451, 219] width 187 height 14
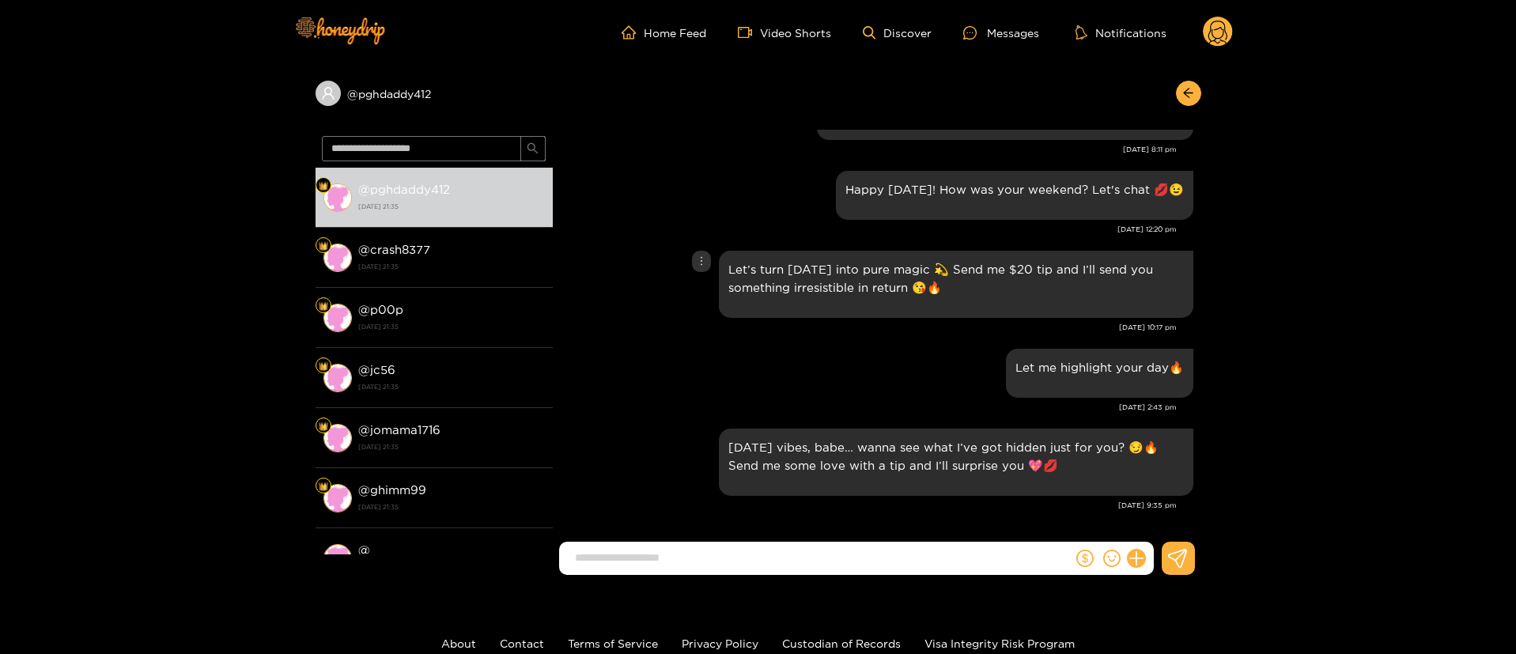
scroll to position [1685, 0]
click at [1223, 31] on circle at bounding box center [1218, 32] width 30 height 30
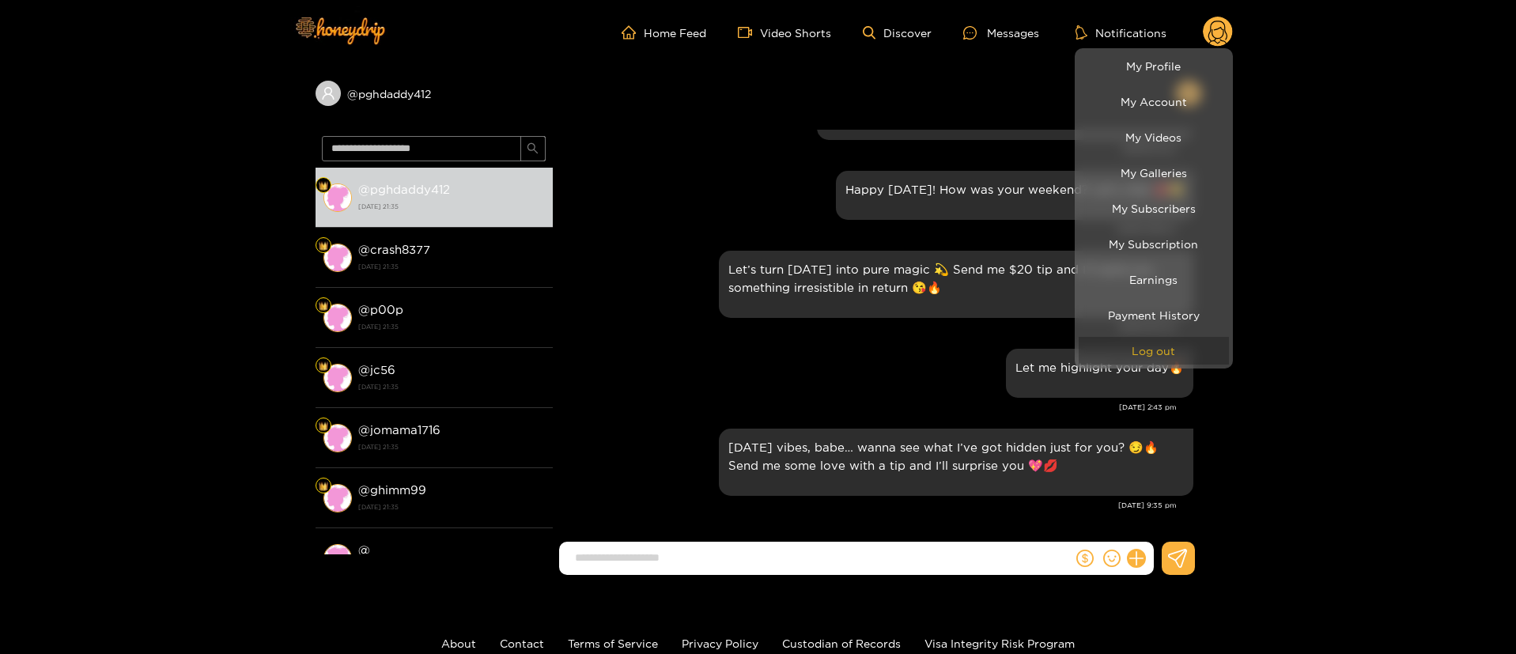
click at [1153, 353] on button "Log out" at bounding box center [1154, 351] width 150 height 28
